Goal: Task Accomplishment & Management: Complete application form

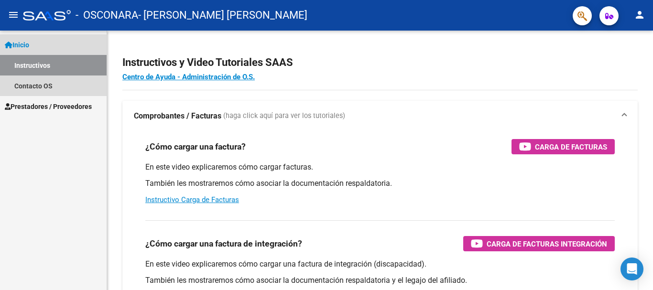
click at [28, 52] on link "Inicio" at bounding box center [53, 44] width 107 height 21
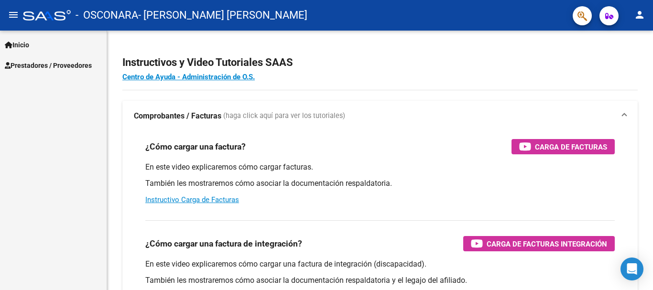
click at [27, 50] on link "Inicio" at bounding box center [53, 44] width 107 height 21
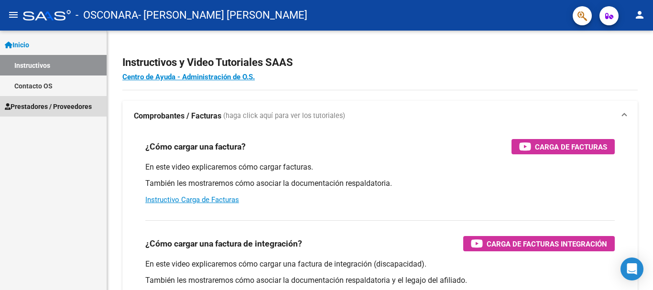
click at [35, 103] on span "Prestadores / Proveedores" at bounding box center [48, 106] width 87 height 11
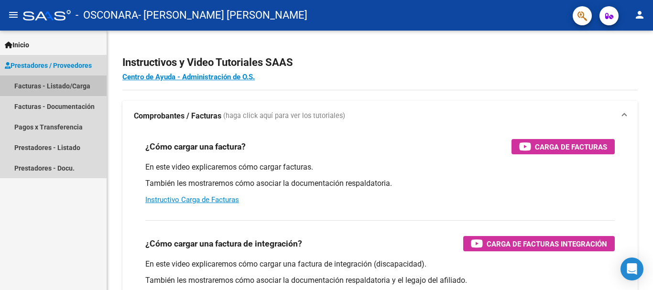
click at [38, 85] on link "Facturas - Listado/Carga" at bounding box center [53, 86] width 107 height 21
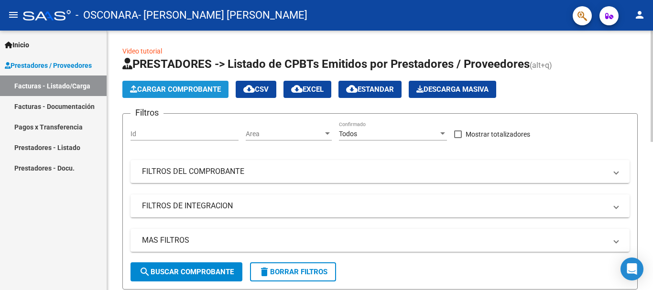
click at [193, 91] on span "Cargar Comprobante" at bounding box center [175, 89] width 91 height 9
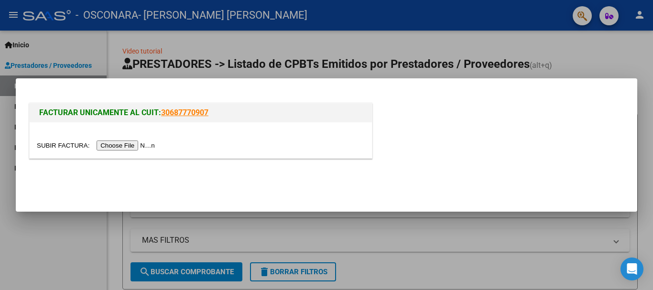
click at [145, 142] on input "file" at bounding box center [97, 146] width 121 height 10
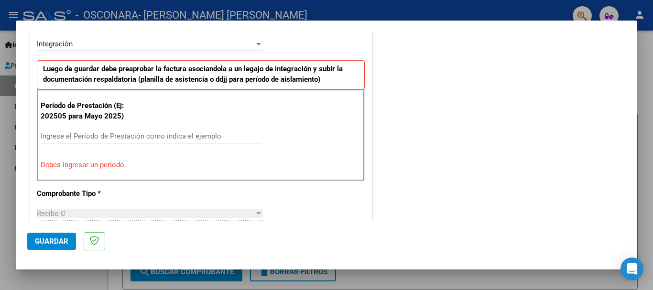
scroll to position [234, 0]
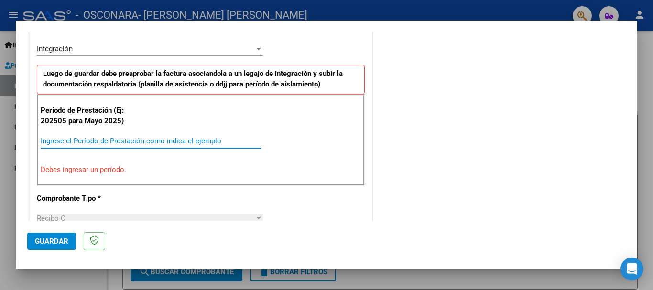
click at [167, 140] on input "Ingrese el Período de Prestación como indica el ejemplo" at bounding box center [151, 141] width 221 height 9
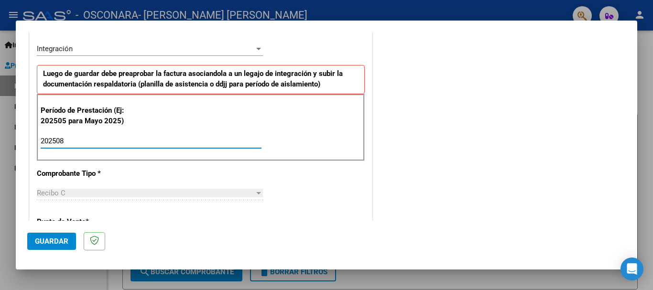
type input "202508"
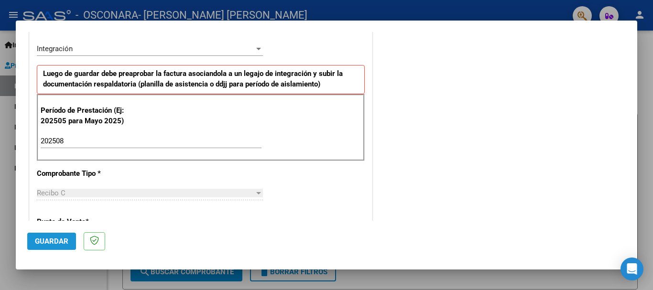
click at [50, 242] on span "Guardar" at bounding box center [51, 241] width 33 height 9
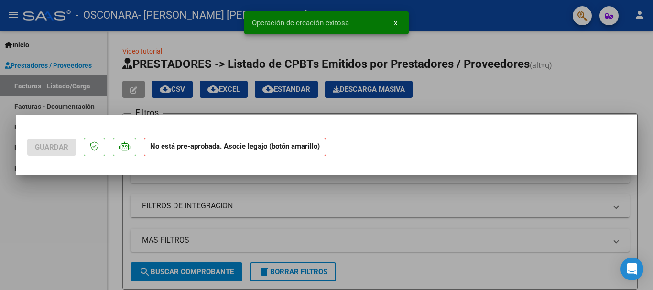
scroll to position [0, 0]
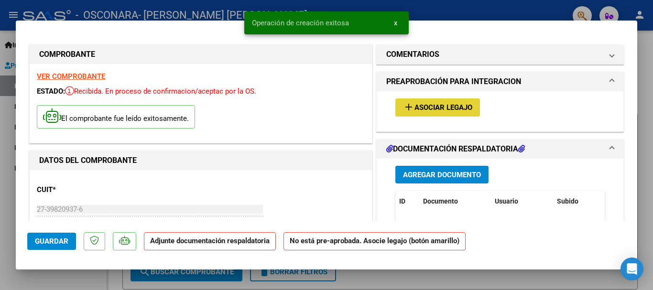
click at [458, 104] on span "Asociar Legajo" at bounding box center [443, 108] width 58 height 9
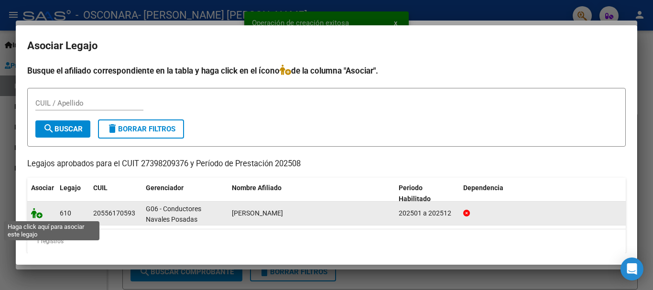
click at [39, 212] on icon at bounding box center [36, 213] width 11 height 11
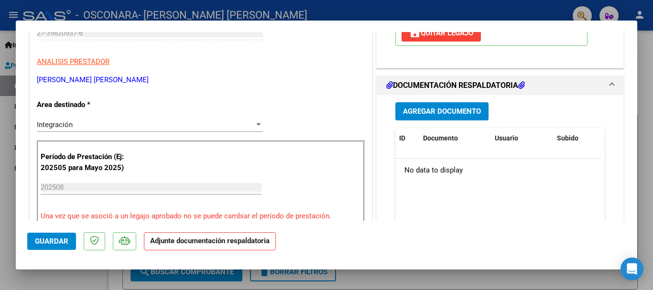
scroll to position [196, 0]
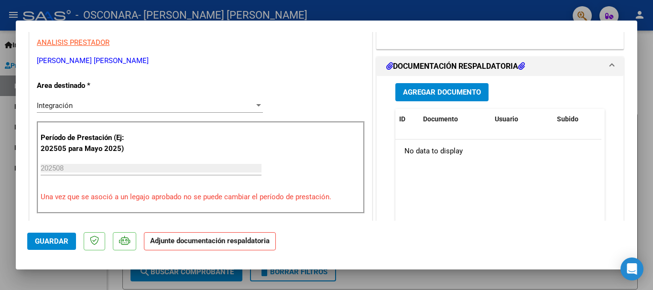
click at [462, 98] on button "Agregar Documento" at bounding box center [441, 92] width 93 height 18
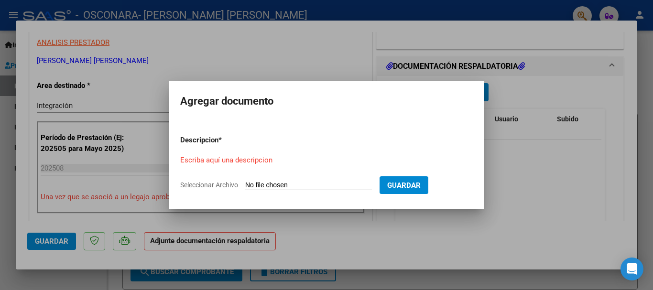
click at [326, 185] on input "Seleccionar Archivo" at bounding box center [308, 185] width 127 height 9
type input "C:\fakepath\INFORME Benja [DATE].pdf"
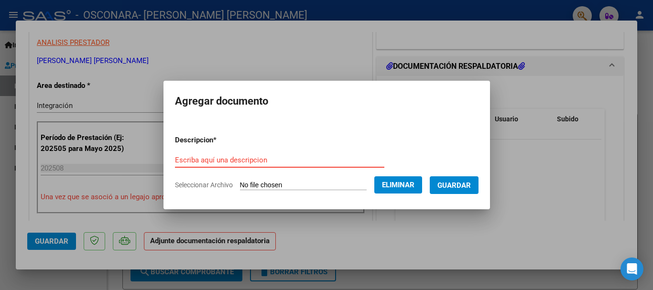
click at [306, 163] on input "Escriba aquí una descripcion" at bounding box center [279, 160] width 209 height 9
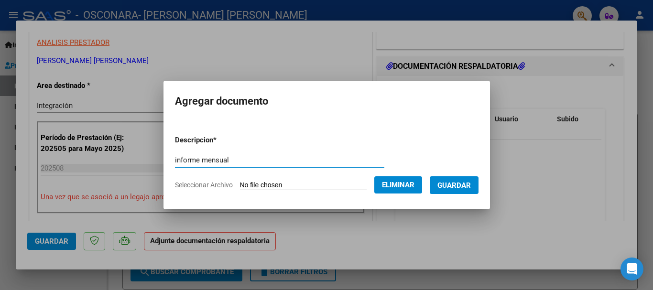
type input "informe mensual"
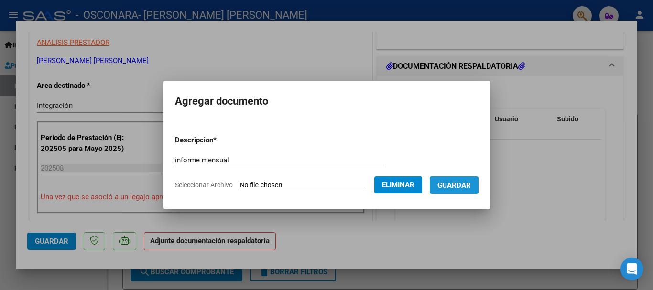
click at [468, 185] on span "Guardar" at bounding box center [453, 185] width 33 height 9
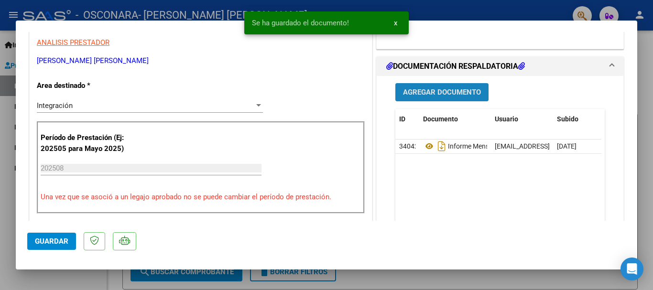
click at [448, 86] on button "Agregar Documento" at bounding box center [441, 92] width 93 height 18
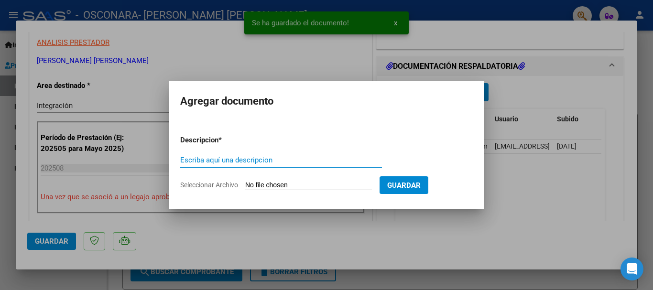
click at [276, 184] on input "Seleccionar Archivo" at bounding box center [308, 185] width 127 height 9
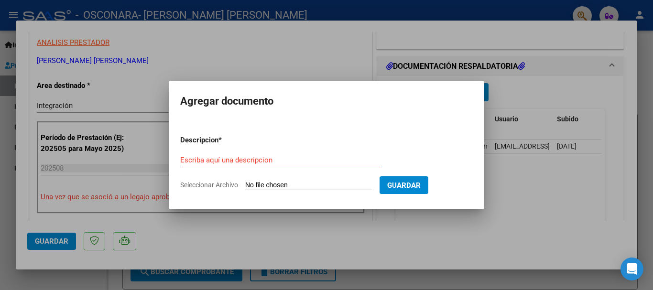
type input "C:\fakepath\benja [DATE].pdf"
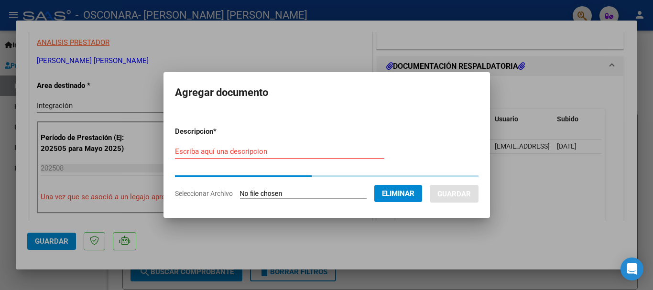
click at [212, 150] on input "Escriba aquí una descripcion" at bounding box center [279, 151] width 209 height 9
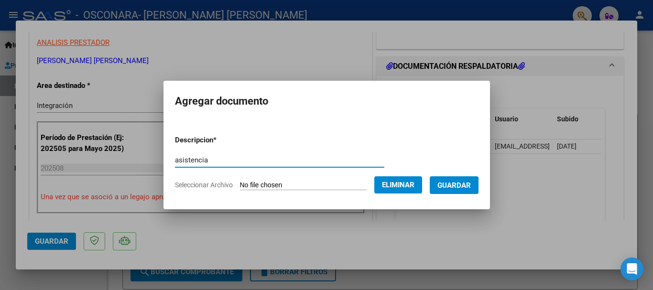
type input "asistencia"
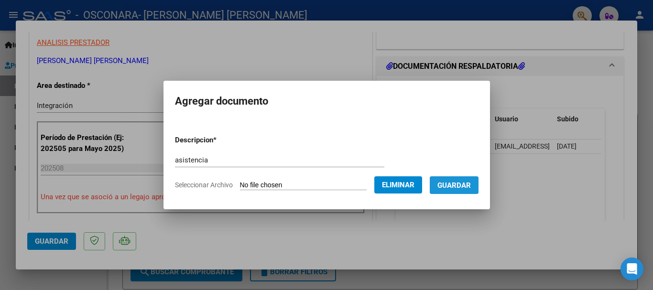
click at [447, 181] on span "Guardar" at bounding box center [453, 185] width 33 height 9
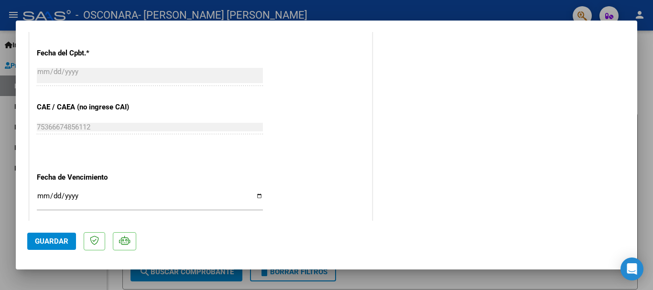
scroll to position [667, 0]
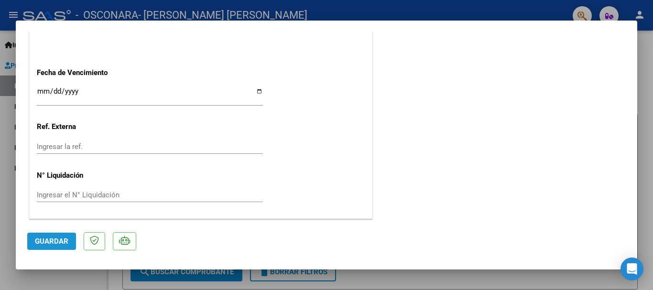
click at [46, 239] on span "Guardar" at bounding box center [51, 241] width 33 height 9
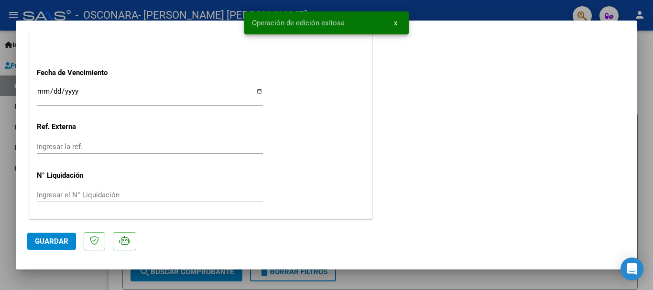
click at [6, 209] on div at bounding box center [326, 145] width 653 height 290
type input "$ 0,00"
